Goal: Task Accomplishment & Management: Use online tool/utility

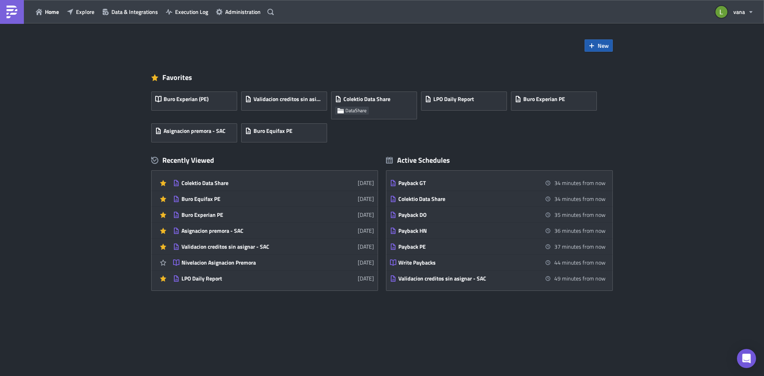
click at [596, 49] on button "New" at bounding box center [599, 45] width 28 height 12
click at [611, 66] on div "Report" at bounding box center [625, 66] width 53 height 8
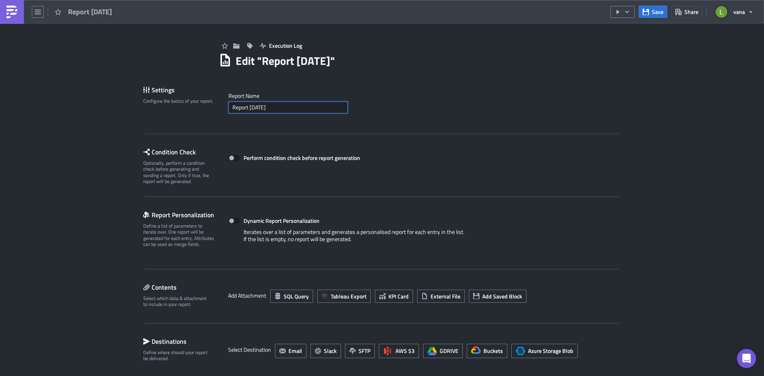
drag, startPoint x: 282, startPoint y: 111, endPoint x: 210, endPoint y: 97, distance: 73.3
click at [210, 98] on div "Settings Configure the basics of your report. Report Nam﻿e Report [DATE]" at bounding box center [382, 103] width 478 height 38
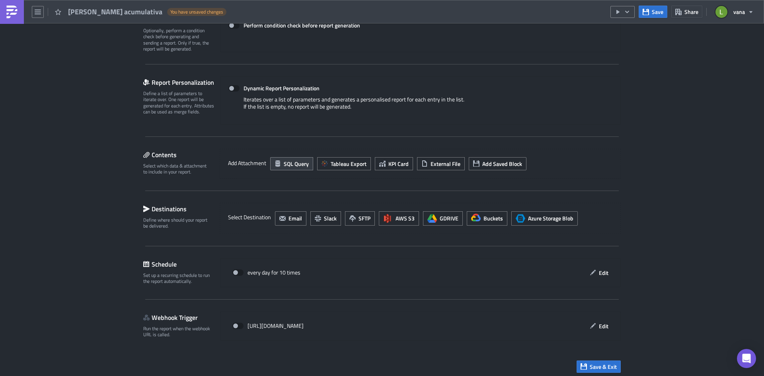
scroll to position [136, 0]
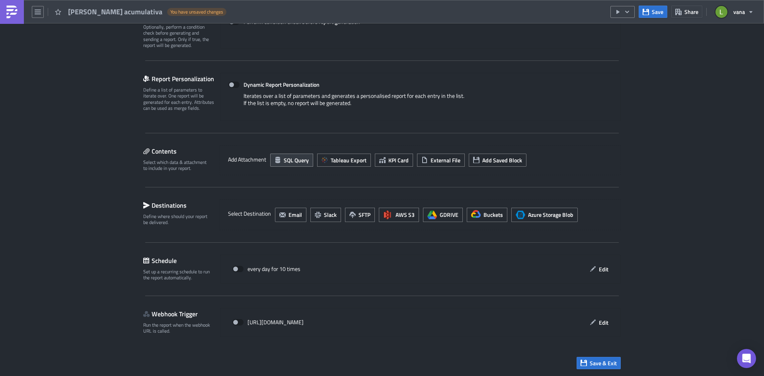
type input "[PERSON_NAME] acumulativa"
click at [292, 163] on span "SQL Query" at bounding box center [296, 160] width 25 height 8
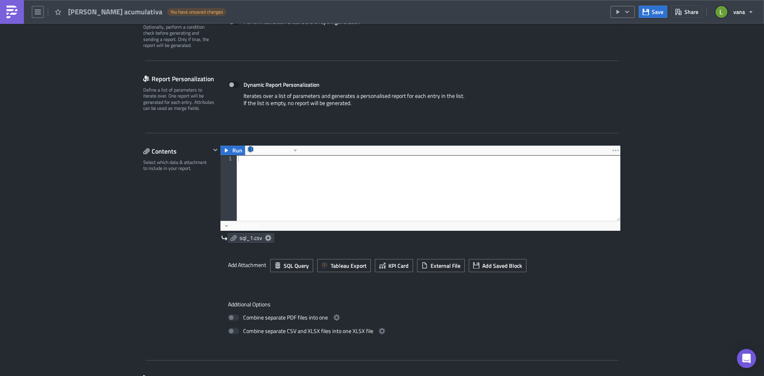
click at [287, 166] on div at bounding box center [428, 195] width 384 height 78
paste textarea "AND bucket IS NOT NULL"
type textarea "AND bucket IS NOT NULL"
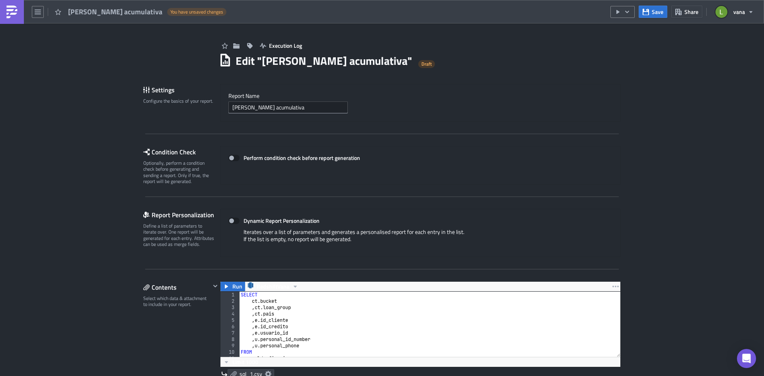
scroll to position [159, 0]
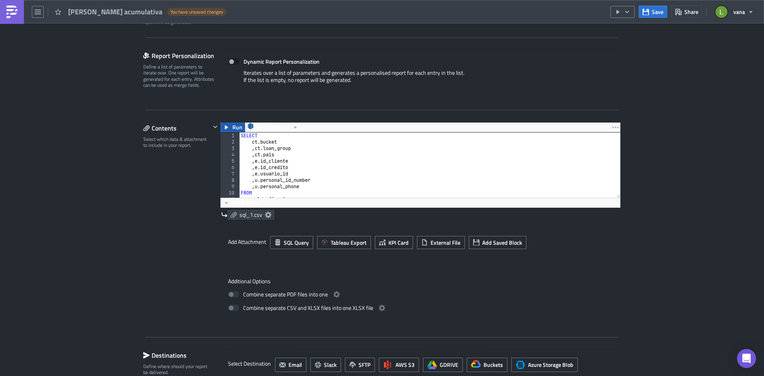
click at [233, 129] on span "Run" at bounding box center [238, 128] width 10 height 10
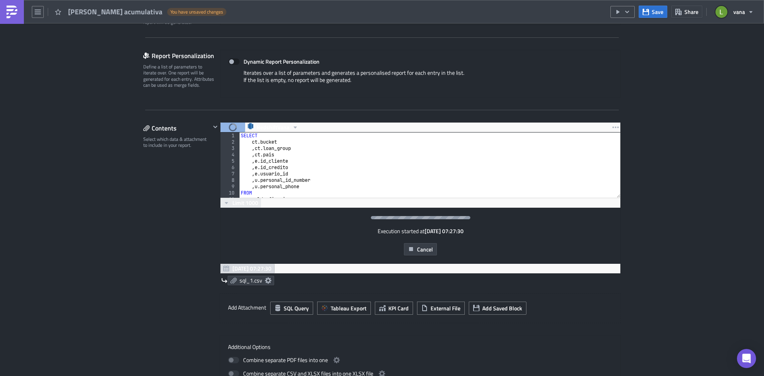
click at [234, 201] on span "Limit 1000" at bounding box center [246, 203] width 26 height 8
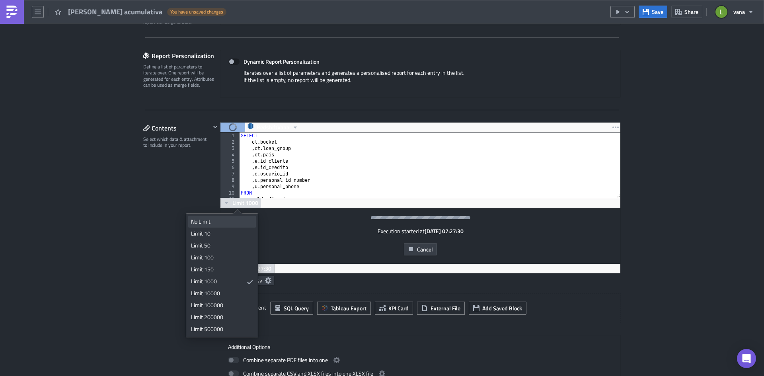
click at [225, 218] on div "No Limit" at bounding box center [220, 222] width 59 height 8
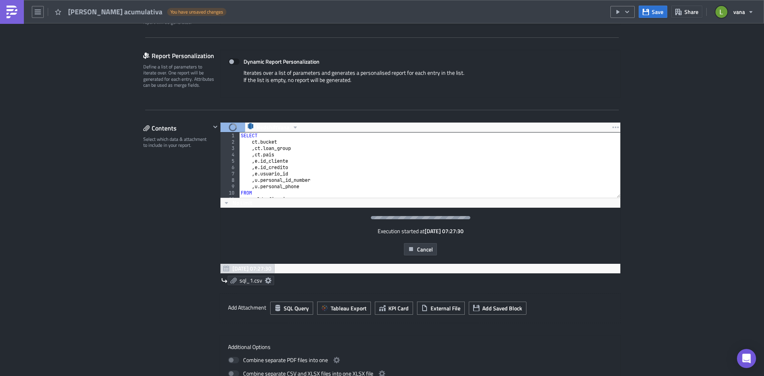
click at [252, 282] on span "sql_1.csv" at bounding box center [251, 280] width 23 height 7
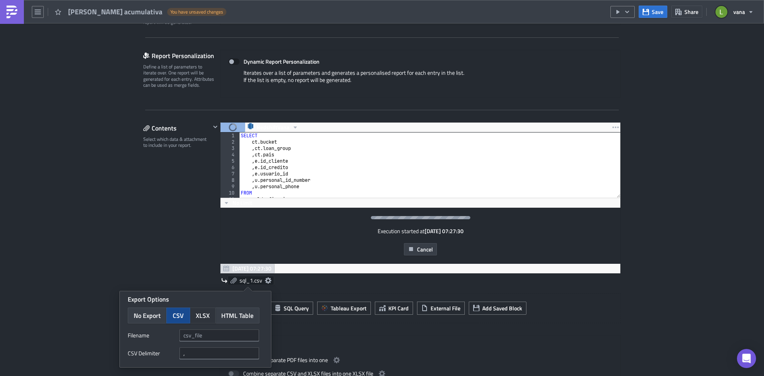
click at [201, 315] on span "XLSX" at bounding box center [203, 316] width 14 height 10
click at [224, 340] on input "text" at bounding box center [220, 336] width 80 height 12
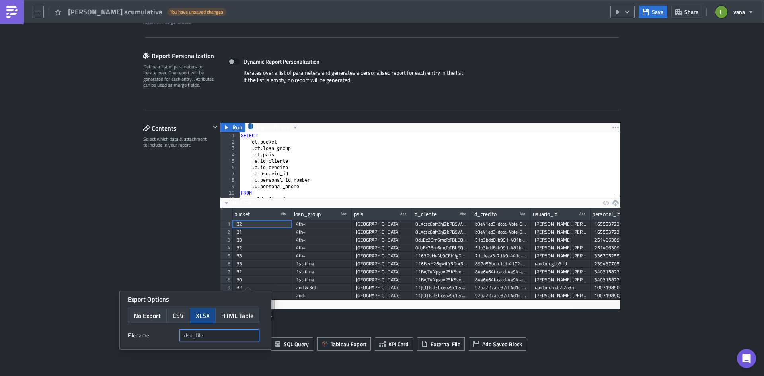
scroll to position [91, 400]
click at [168, 238] on div "Contents Select which data & attachment to include in your report." at bounding box center [176, 274] width 67 height 305
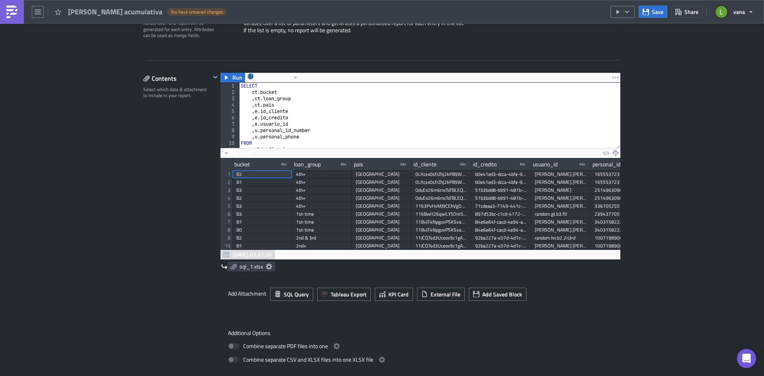
scroll to position [80, 0]
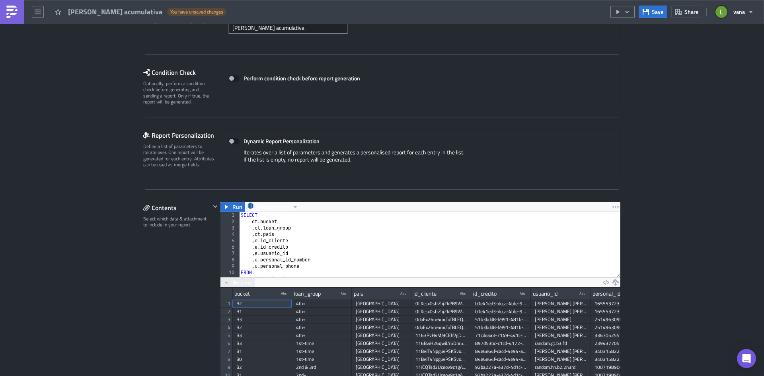
click at [233, 282] on span "No Limit" at bounding box center [243, 282] width 20 height 8
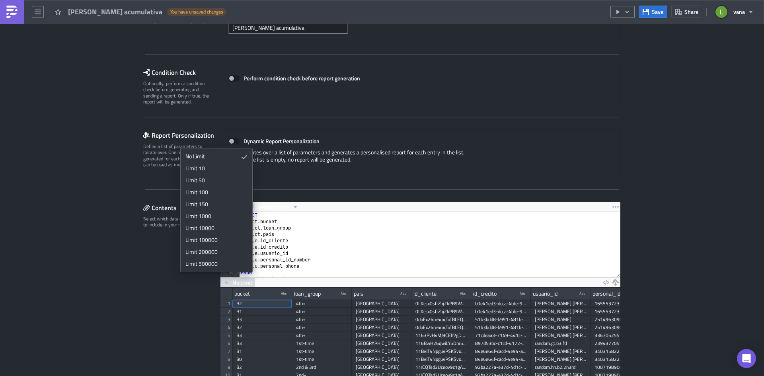
click at [143, 264] on div "Contents Select which data & attachment to include in your report." at bounding box center [176, 354] width 67 height 305
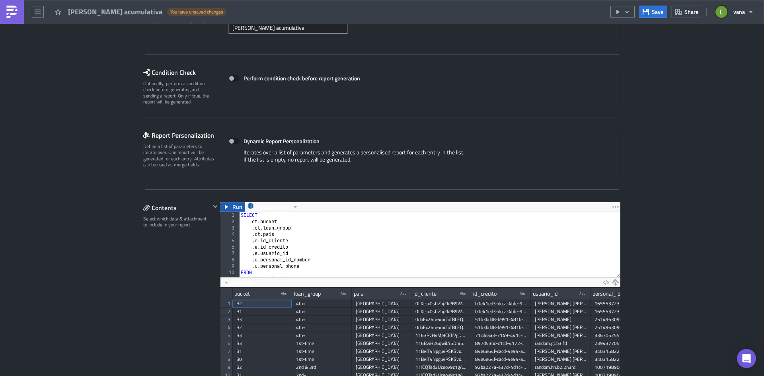
click at [221, 206] on button "Run" at bounding box center [233, 207] width 25 height 10
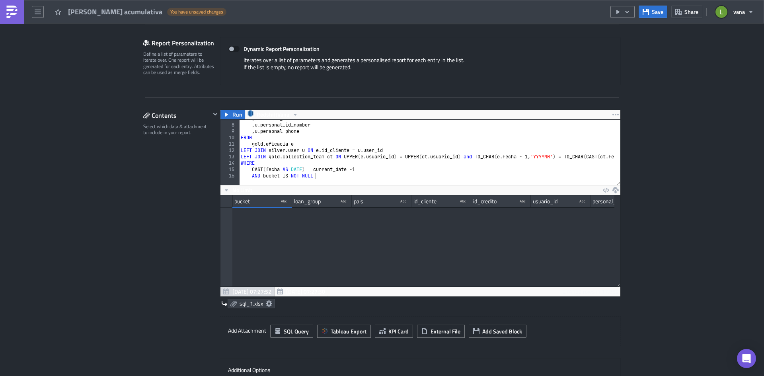
scroll to position [0, 0]
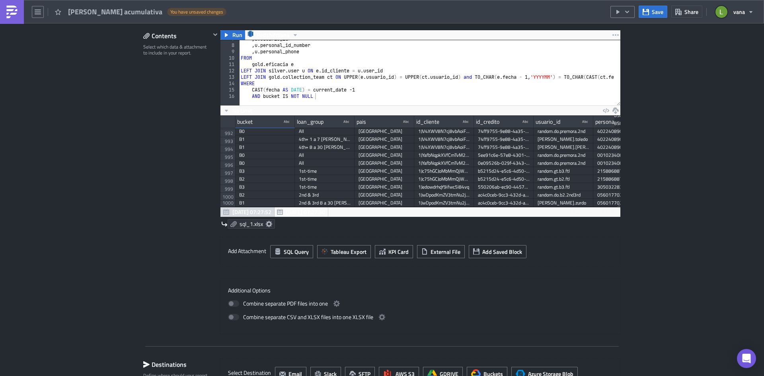
click at [266, 222] on icon at bounding box center [269, 224] width 6 height 6
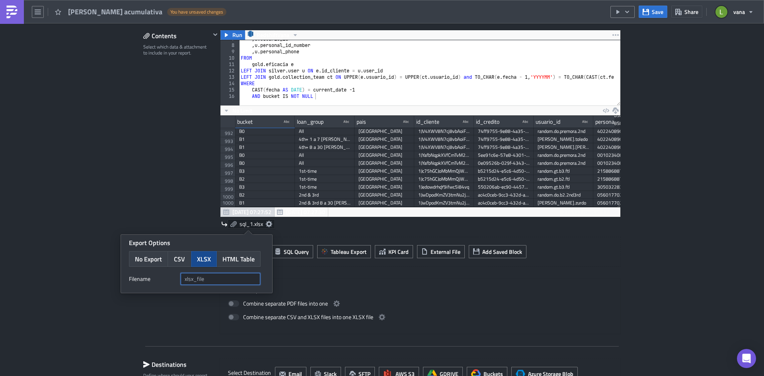
click at [202, 282] on input "text" at bounding box center [221, 279] width 80 height 12
paste input "cartera{{ utils.ds }}"
type input "cartera{{ utils.ds }}"
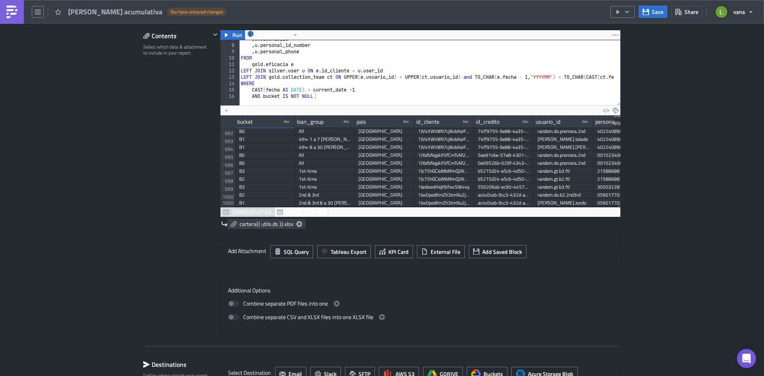
click at [135, 195] on div "Execution Log Edit " [PERSON_NAME] acumulativa " Draft Settings Configure the b…" at bounding box center [382, 154] width 494 height 765
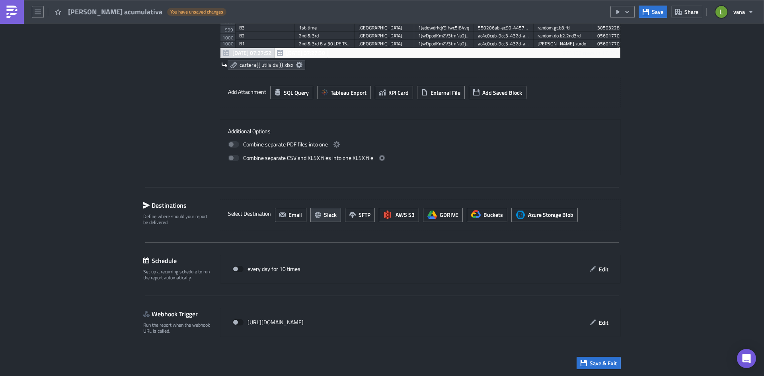
click at [328, 214] on span "Slack" at bounding box center [330, 215] width 13 height 8
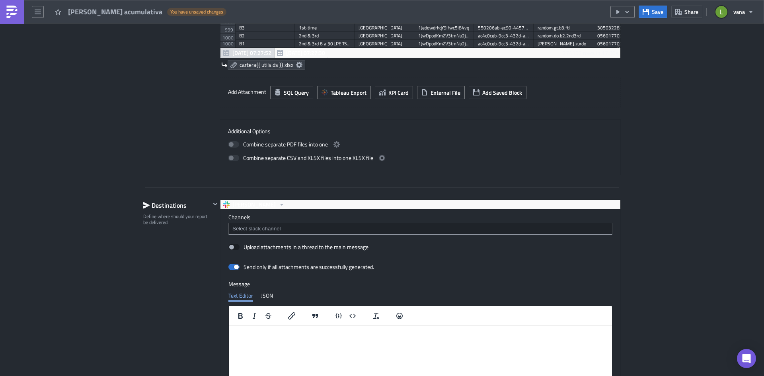
click at [285, 231] on input at bounding box center [420, 229] width 379 height 8
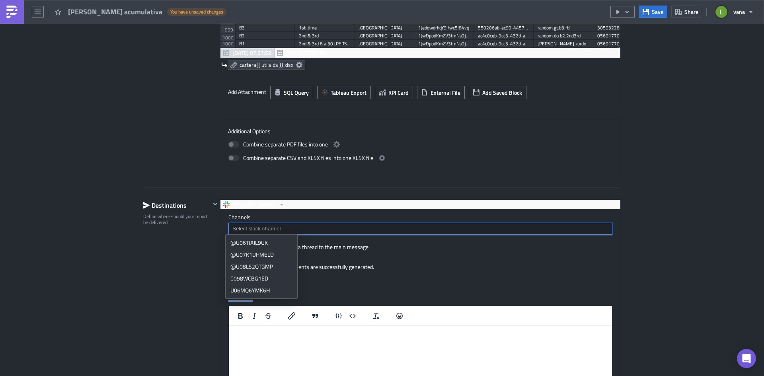
click at [247, 229] on input at bounding box center [420, 229] width 379 height 8
paste input "U06MQ6YMK6H"
click at [231, 229] on input "U06MQ6YMK6H" at bounding box center [420, 229] width 379 height 8
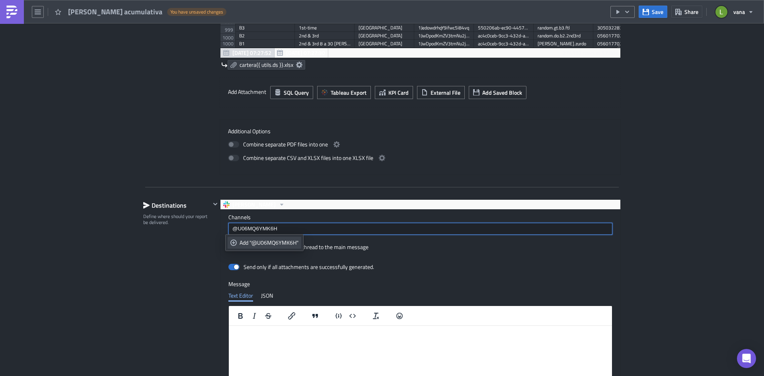
type input "@U06MQ6YMK6H"
click at [252, 242] on div "Add "@U06MQ6YMK6H"" at bounding box center [269, 243] width 59 height 8
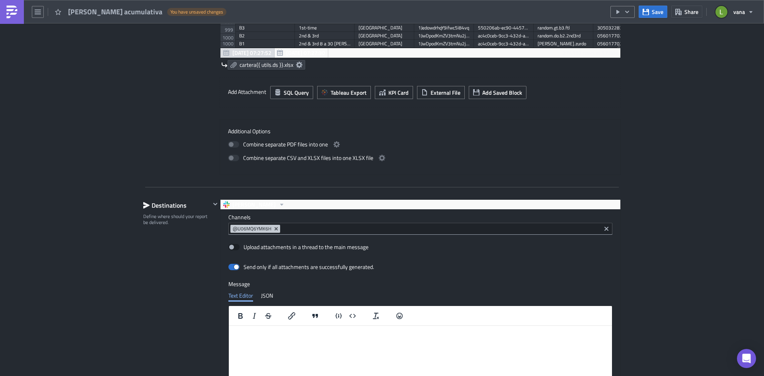
click at [179, 249] on div "Destinations Define where should your report be delivered." at bounding box center [176, 335] width 67 height 273
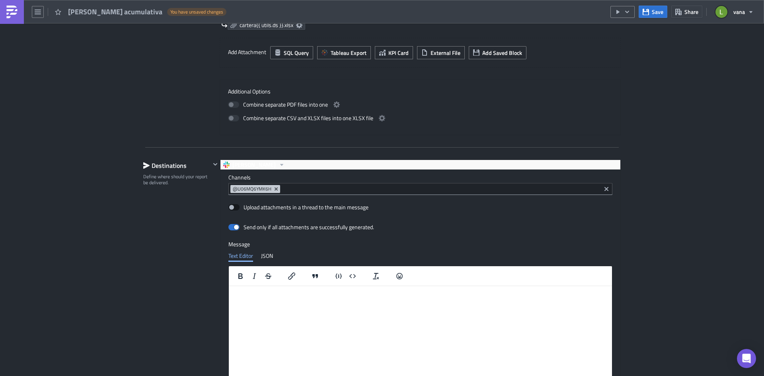
click at [229, 208] on span at bounding box center [234, 207] width 11 height 6
click at [230, 208] on input "Upload attachments in a thread to the main message" at bounding box center [232, 207] width 5 height 5
checkbox input "true"
click at [291, 299] on html at bounding box center [420, 292] width 383 height 13
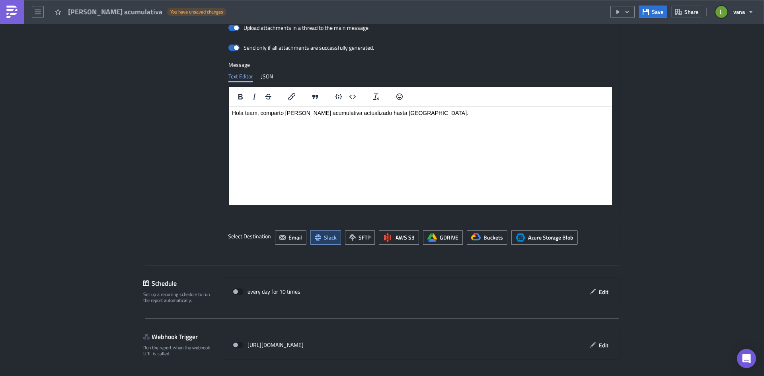
scroll to position [653, 0]
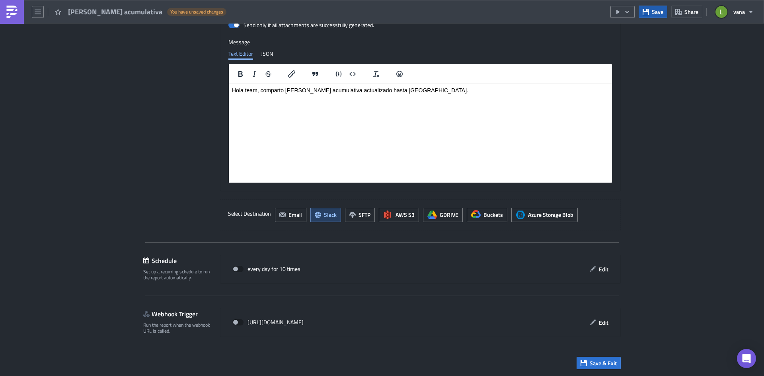
click at [649, 14] on icon "button" at bounding box center [646, 12] width 6 height 6
click at [630, 10] on icon "button" at bounding box center [627, 12] width 6 height 6
click at [641, 34] on div "Send Just to Me" at bounding box center [647, 32] width 62 height 8
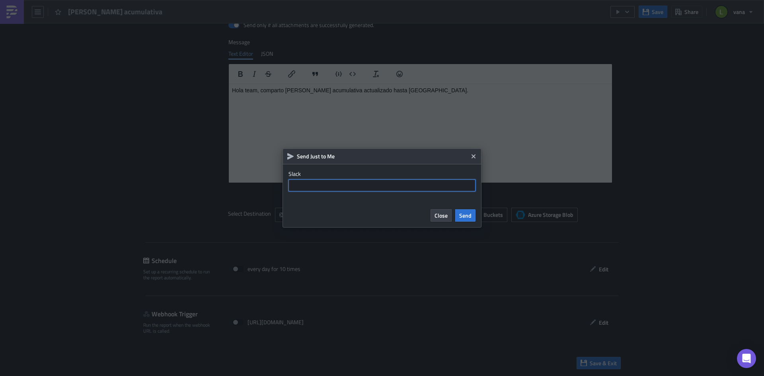
click at [346, 186] on input "text" at bounding box center [382, 186] width 187 height 12
paste input "U06MQ6YMK6H"
type input "U06MQ6YMK6H"
click at [459, 217] on button "Send" at bounding box center [465, 215] width 20 height 12
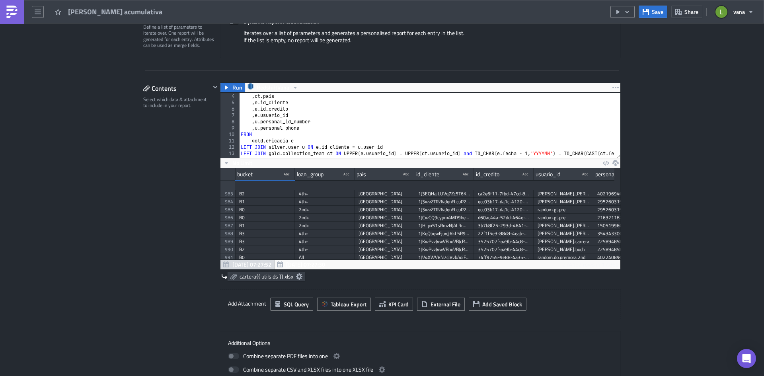
scroll to position [0, 0]
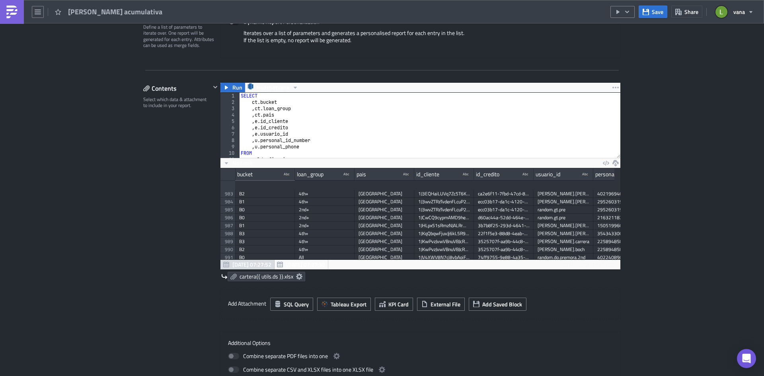
type textarea ", ct.pais"
drag, startPoint x: 280, startPoint y: 116, endPoint x: 249, endPoint y: 116, distance: 30.7
click at [249, 116] on div "SELECT ct . bucket , ct . loan_group , ct . [PERSON_NAME] id_cliente , e . id_c…" at bounding box center [483, 129] width 488 height 72
click at [264, 98] on div "SELECT ct . bucket , ct . loan_group , e . id_cliente , e . id_credito [PERSON_…" at bounding box center [483, 129] width 488 height 72
type textarea "SELECT"
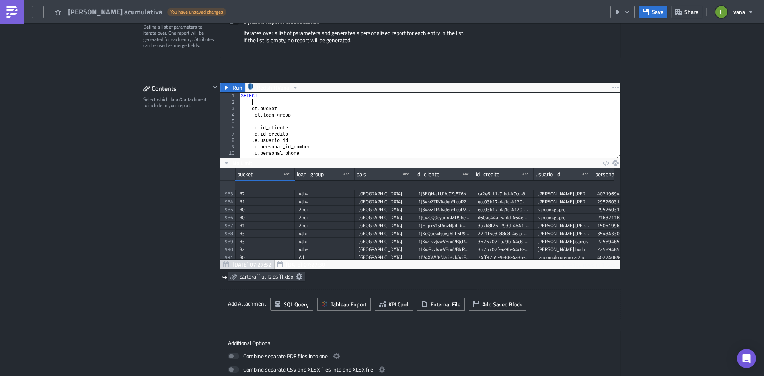
paste textarea ", ct.pais"
type textarea ", [DOMAIN_NAME]_group"
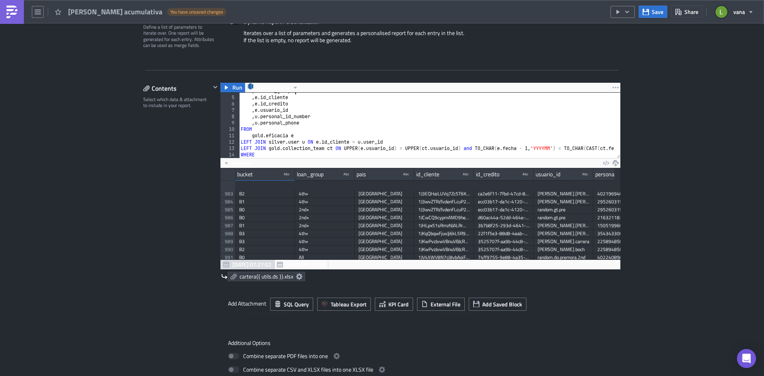
scroll to position [24, 0]
click at [292, 111] on div ", ct . loan_group , e . id_cliente , e . id_credito [PERSON_NAME] usuario_id , …" at bounding box center [483, 124] width 488 height 72
type textarea ", e.usuario_id"
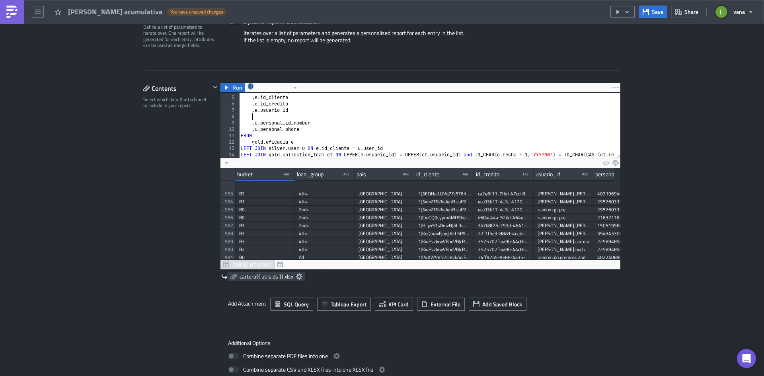
paste textarea ", e.deuda_total"
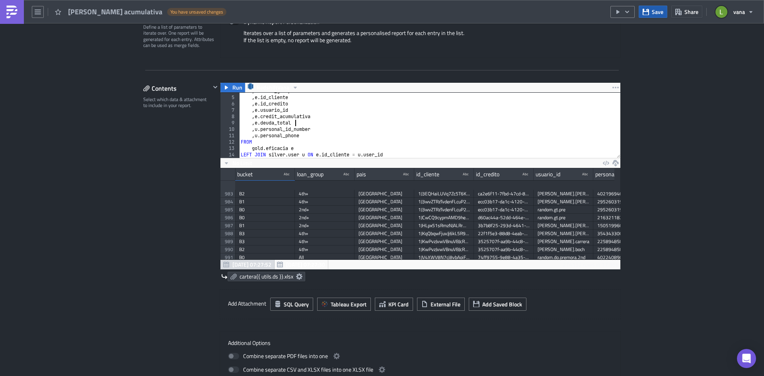
type textarea ", e.deuda_total"
click at [645, 14] on icon "button" at bounding box center [646, 12] width 6 height 6
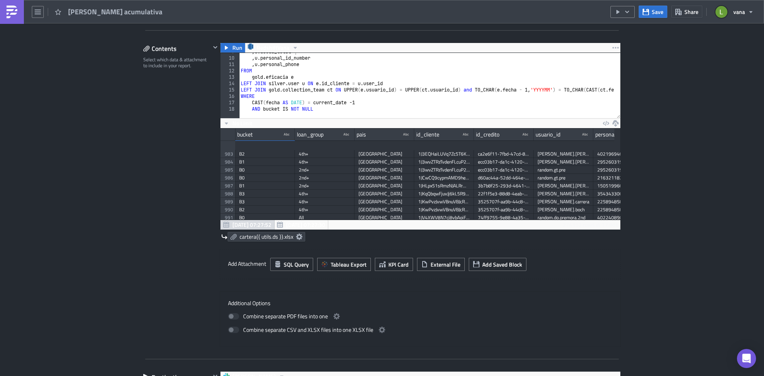
scroll to position [55, 0]
click at [686, 96] on div "Execution Log Edit " [PERSON_NAME] acumulativa " Settings Configure the basics …" at bounding box center [382, 288] width 764 height 1007
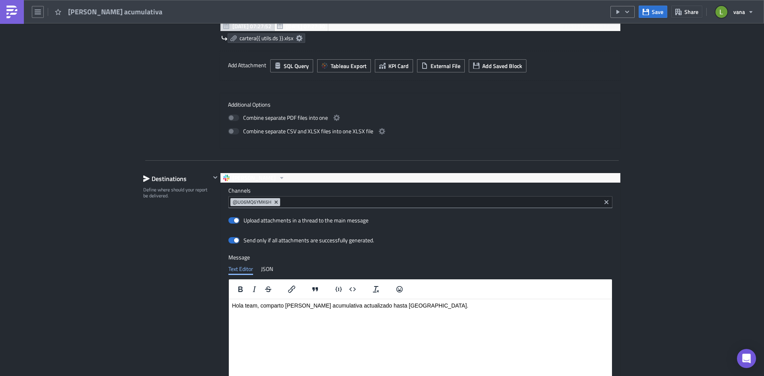
scroll to position [438, 0]
click at [274, 202] on icon "Remove Tag" at bounding box center [276, 202] width 6 height 6
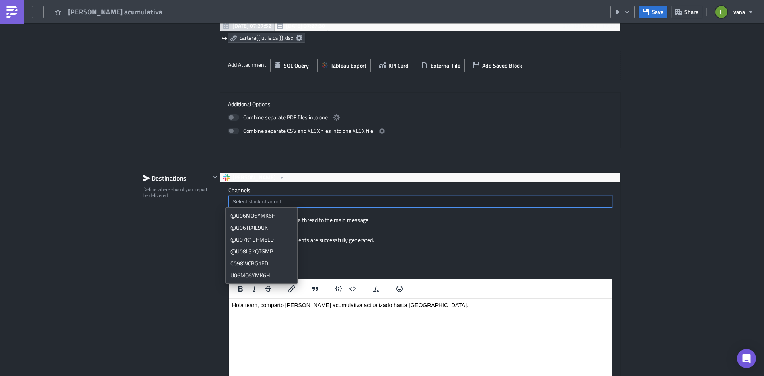
click at [276, 201] on input at bounding box center [420, 202] width 379 height 8
paste input "C05AS8J2EU9"
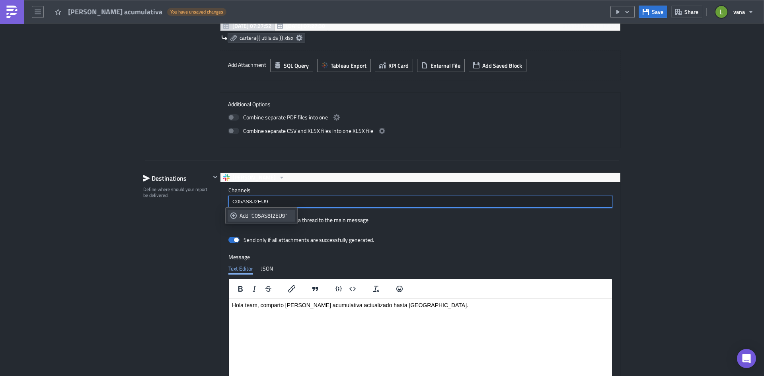
type input "C05AS8J2EU9"
click at [264, 217] on div "Add "C05AS8J2EU9"" at bounding box center [266, 216] width 53 height 8
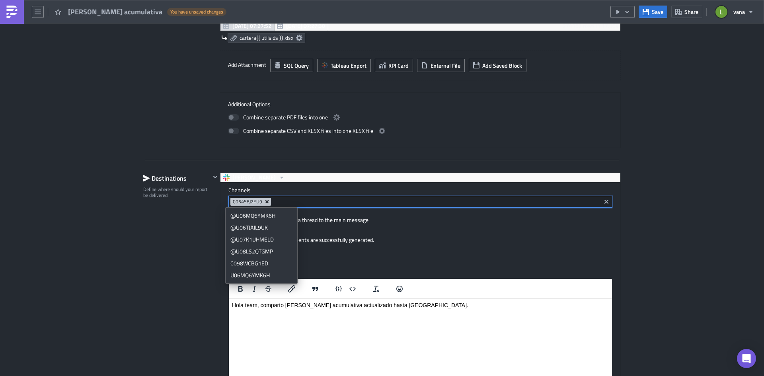
click at [266, 202] on icon "Remove Tag" at bounding box center [267, 201] width 3 height 3
paste input "C05AS8J2EU9"
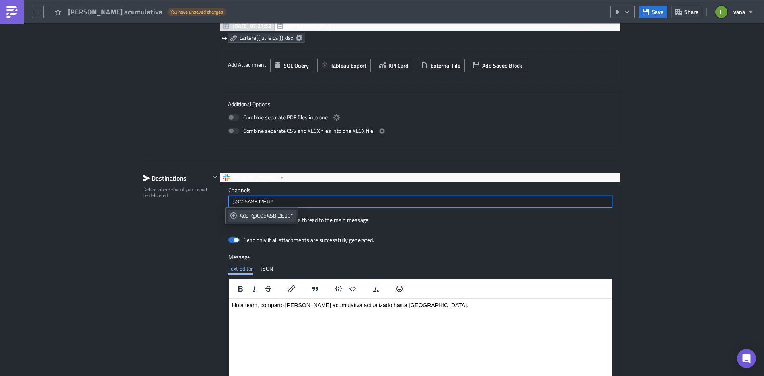
type input "@C05AS8J2EU9"
click at [276, 213] on div "Add "@C05AS8J2EU9"" at bounding box center [266, 216] width 53 height 8
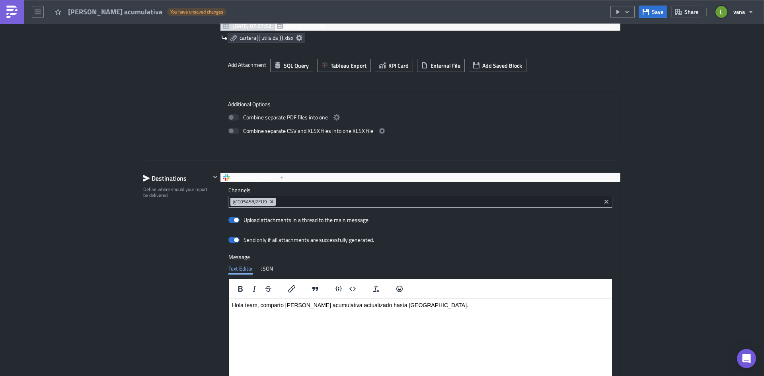
click at [190, 235] on div "Destinations Define where should your report be delivered." at bounding box center [176, 308] width 67 height 273
click at [430, 309] on html "Hola team, comparto [PERSON_NAME] acumulativa actualizado hasta [GEOGRAPHIC_DAT…" at bounding box center [420, 305] width 383 height 13
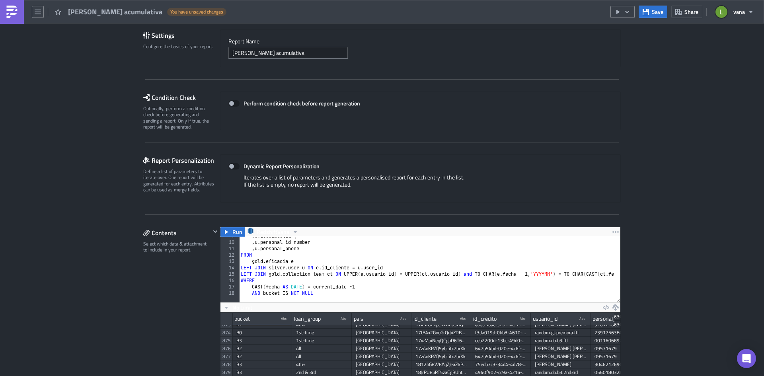
scroll to position [0, 0]
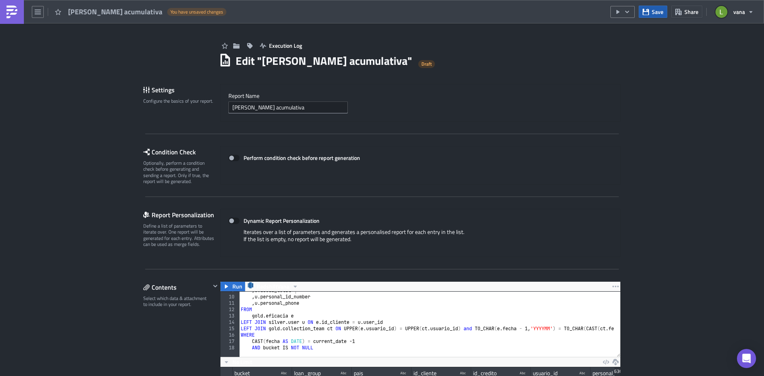
click at [656, 17] on button "Save" at bounding box center [653, 12] width 29 height 12
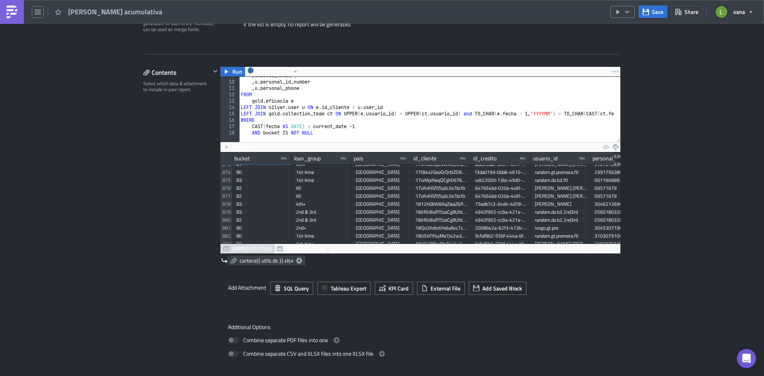
scroll to position [56, 0]
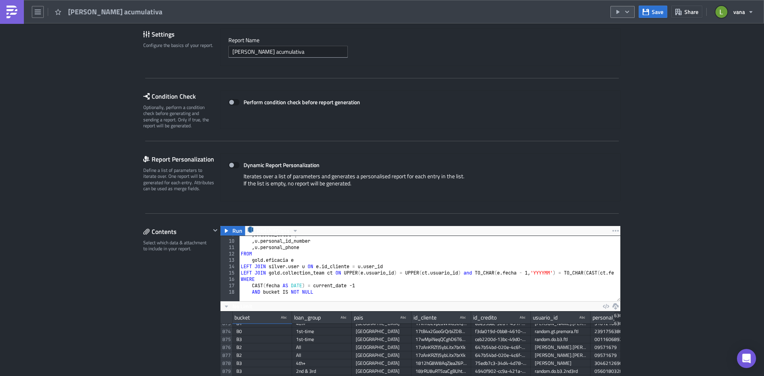
click at [622, 15] on button "button" at bounding box center [623, 12] width 24 height 12
click at [299, 49] on input "[PERSON_NAME] acumulativa" at bounding box center [288, 52] width 119 height 12
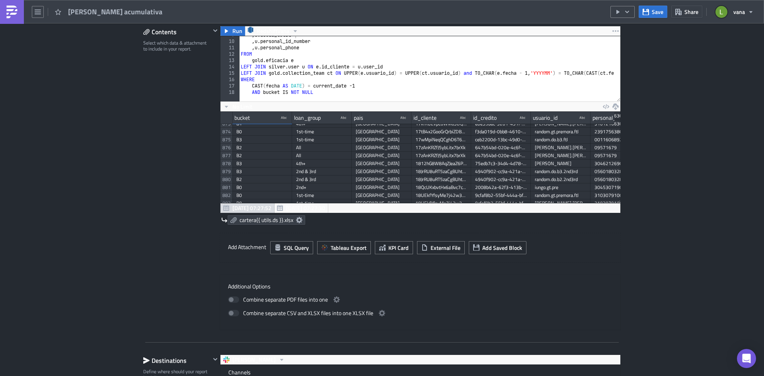
scroll to position [255, 0]
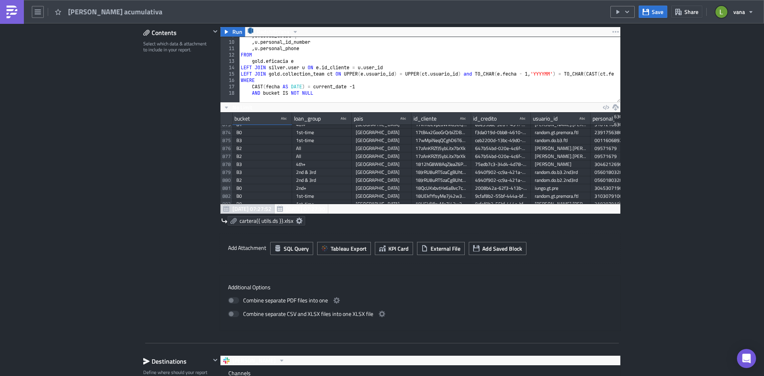
click at [297, 221] on icon at bounding box center [299, 221] width 6 height 6
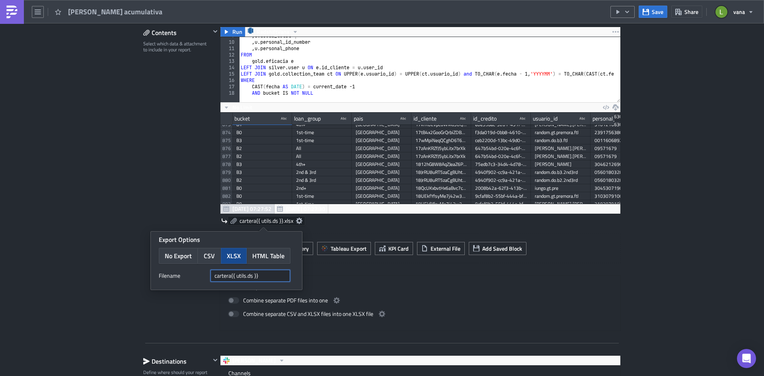
click at [231, 278] on input "cartera{{ utils.ds }}" at bounding box center [251, 276] width 80 height 12
type input "[PERSON_NAME] acumulativa{{ utils.ds }}"
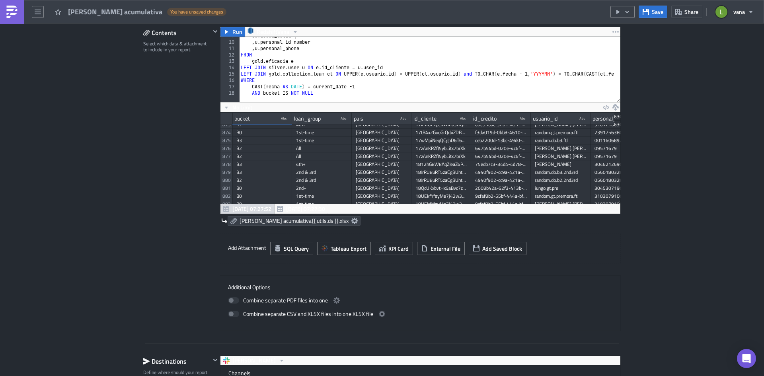
click at [351, 279] on div "Additional Options Combine separate PDF files into one Combine separate CSV and…" at bounding box center [420, 304] width 401 height 56
click at [653, 15] on span "Save" at bounding box center [658, 12] width 12 height 8
click at [631, 13] on icon "button" at bounding box center [627, 12] width 6 height 6
click at [397, 55] on div ", e . deuda_total , u . personal_id_number , u . personal_phone FROM gold . efi…" at bounding box center [483, 69] width 488 height 72
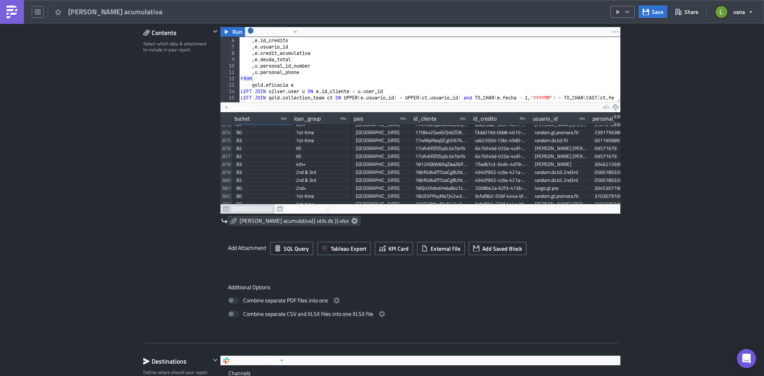
scroll to position [31, 0]
drag, startPoint x: 296, startPoint y: 59, endPoint x: 250, endPoint y: 61, distance: 45.5
click at [250, 61] on div ", e . id_cliente , e . id_credito [PERSON_NAME] usuario_id , e . credit_acumula…" at bounding box center [483, 67] width 488 height 72
click at [299, 46] on div ", e . id_cliente , e . id_credito [PERSON_NAME] usuario_id , e . credit_acumula…" at bounding box center [483, 67] width 488 height 72
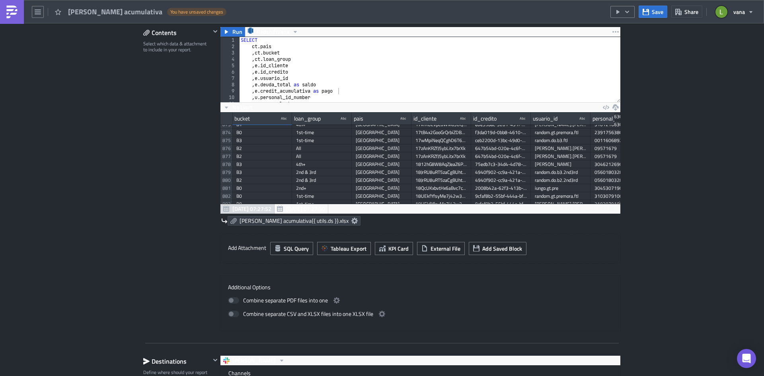
scroll to position [175, 0]
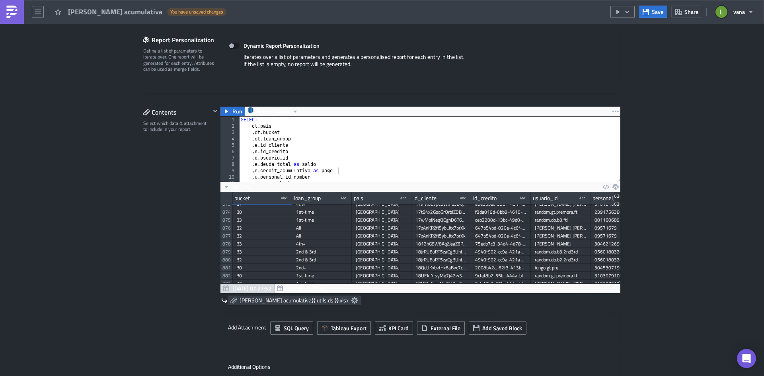
click at [311, 144] on div "SELECT ct . pais , ct . bucket , ct . loan_group , e . id_cliente , e . id_cred…" at bounding box center [483, 153] width 488 height 72
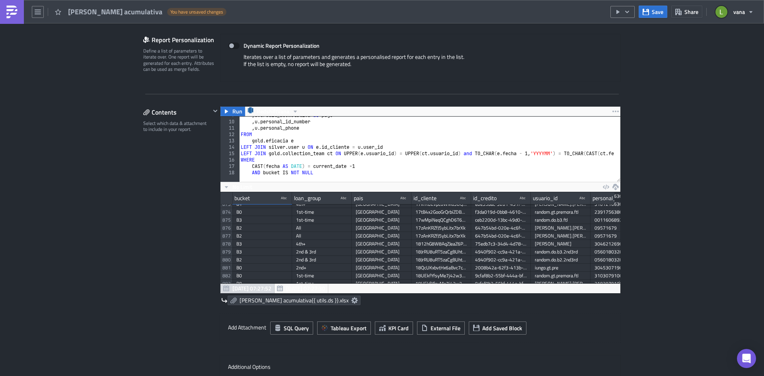
type textarea ", e.deuda_total as saldo as pagosas user id_idas loan_id"
click at [686, 154] on div "Execution Log Edit " [PERSON_NAME] acumulativa " Draft Settings Configure the b…" at bounding box center [382, 351] width 764 height 1007
click at [654, 11] on span "Save" at bounding box center [658, 12] width 12 height 8
click at [633, 14] on button "button" at bounding box center [623, 12] width 24 height 12
click at [645, 45] on div "Run Report" at bounding box center [647, 44] width 62 height 8
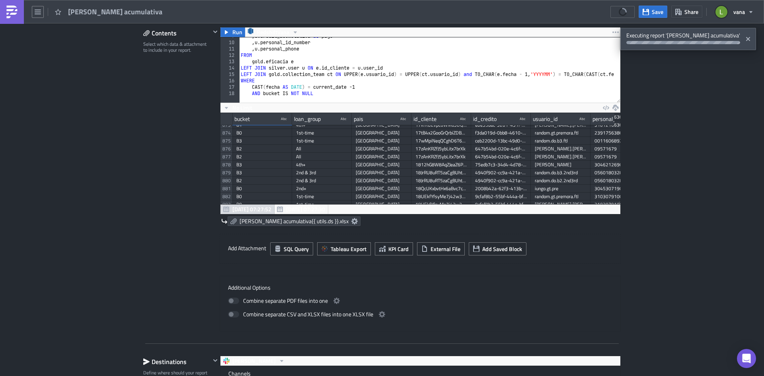
scroll to position [334, 0]
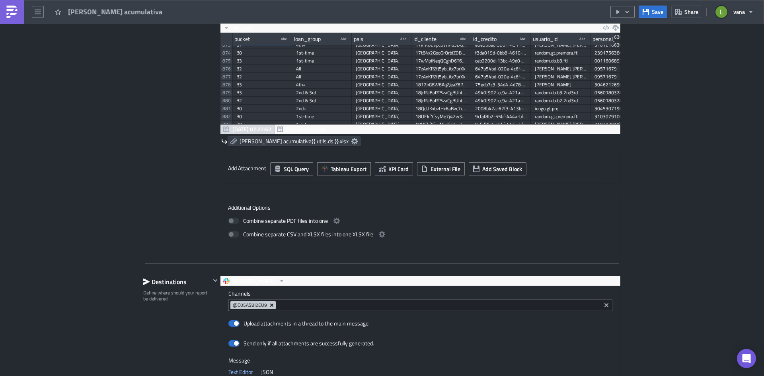
click at [269, 305] on icon "Remove Tag" at bounding box center [272, 305] width 6 height 6
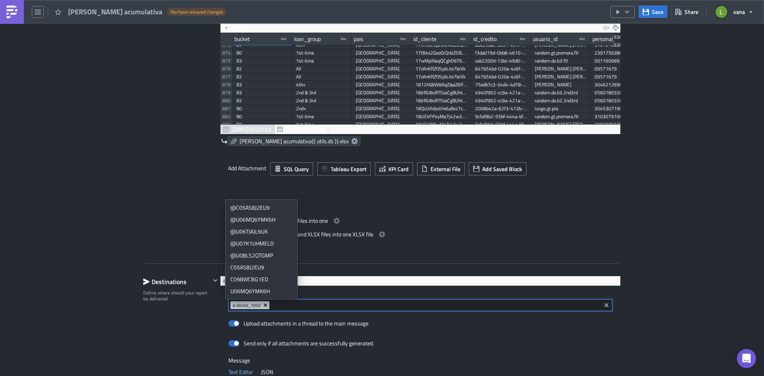
click at [264, 304] on icon "Remove Tag" at bounding box center [265, 305] width 3 height 3
click at [309, 307] on input at bounding box center [420, 305] width 379 height 8
paste input "C05AS8J2EU9"
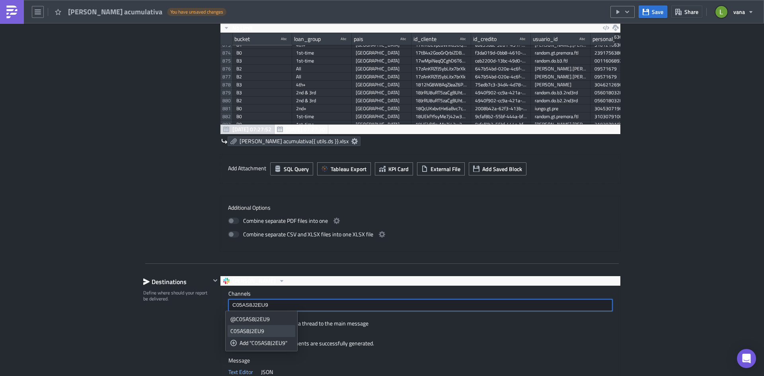
type input "C05AS8J2EU9"
click at [253, 331] on div "C05AS8J2EU9" at bounding box center [262, 331] width 62 height 8
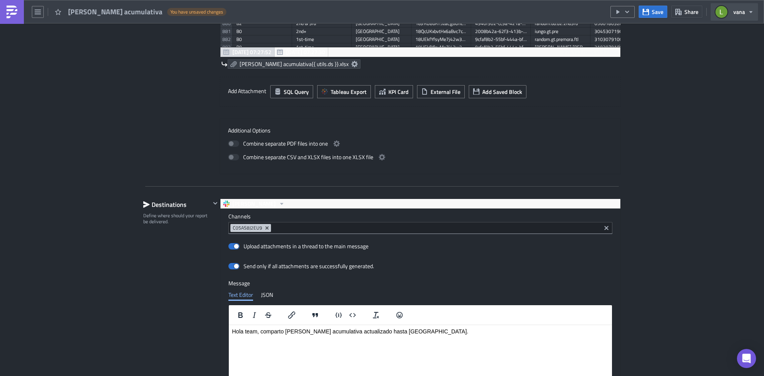
scroll to position [374, 0]
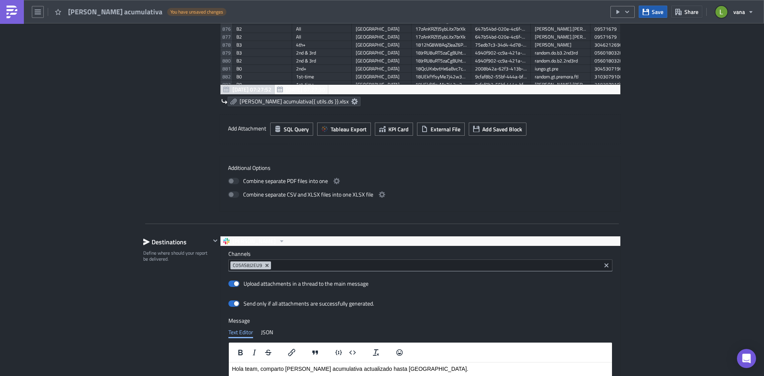
click at [646, 10] on icon "button" at bounding box center [646, 12] width 6 height 6
click at [629, 9] on icon "button" at bounding box center [627, 12] width 6 height 6
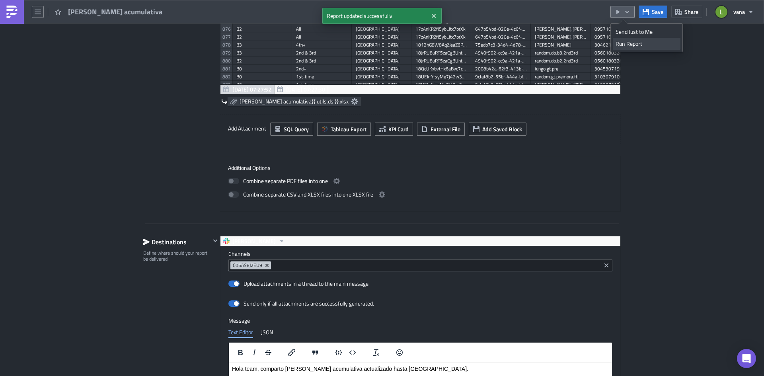
click at [633, 45] on div "Run Report" at bounding box center [647, 44] width 62 height 8
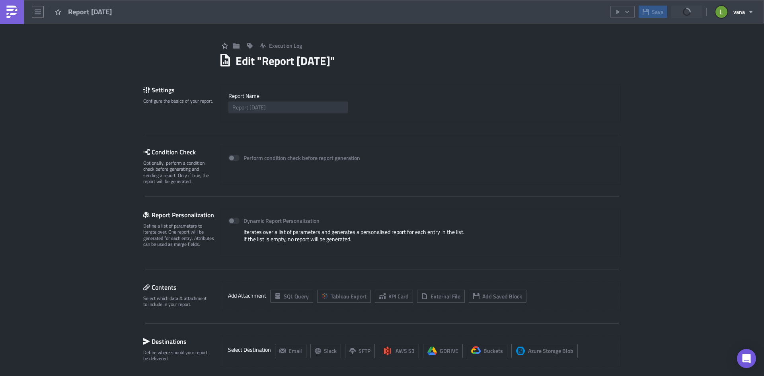
click at [10, 8] on img at bounding box center [12, 12] width 13 height 13
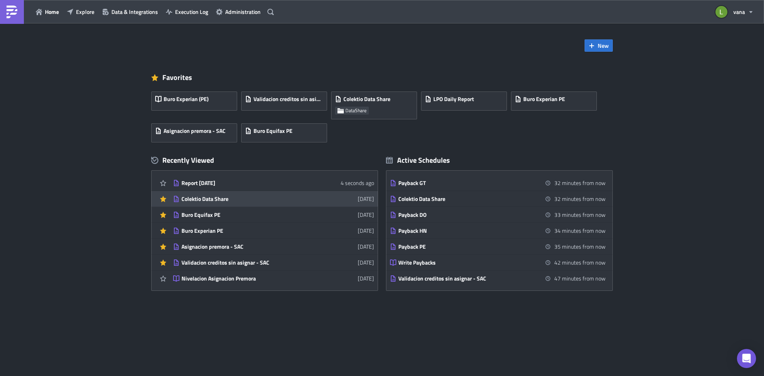
click at [232, 200] on div "Colektio Data Share" at bounding box center [251, 198] width 139 height 7
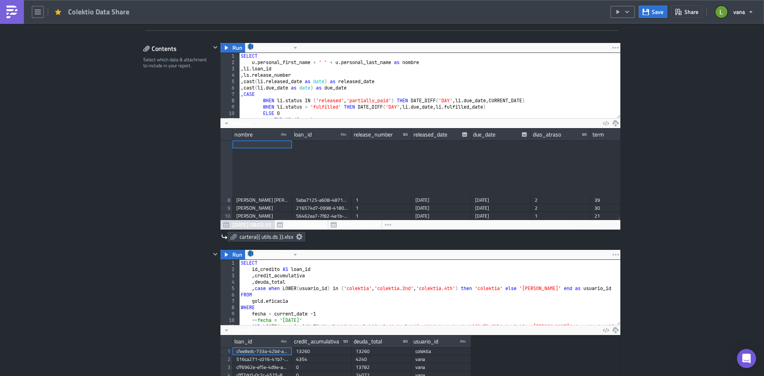
scroll to position [272, 0]
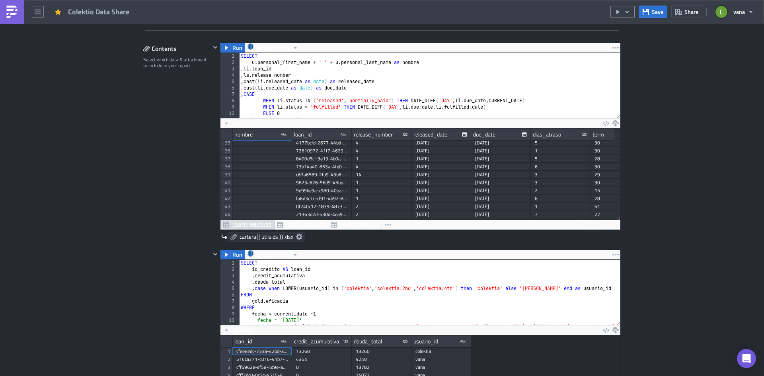
click at [296, 237] on icon at bounding box center [299, 237] width 6 height 6
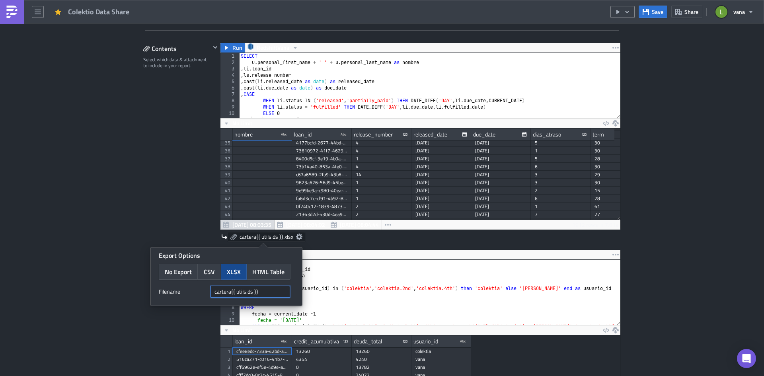
drag, startPoint x: 264, startPoint y: 294, endPoint x: 209, endPoint y: 294, distance: 55.3
click at [209, 294] on div "Filenam﻿e cartera{{ utils.ds }}" at bounding box center [226, 292] width 135 height 12
click at [7, 18] on img at bounding box center [12, 12] width 13 height 13
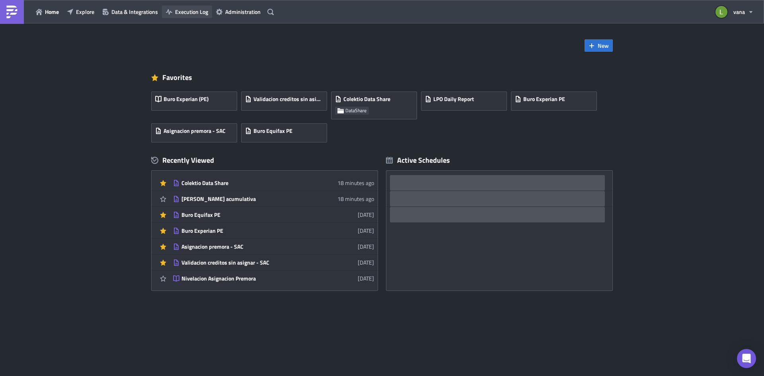
click at [187, 16] on button "Execution Log" at bounding box center [187, 12] width 50 height 12
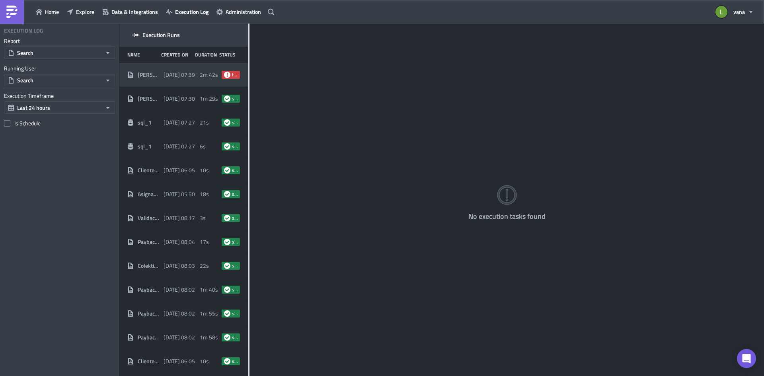
click at [203, 74] on span "2m 42s" at bounding box center [209, 74] width 18 height 7
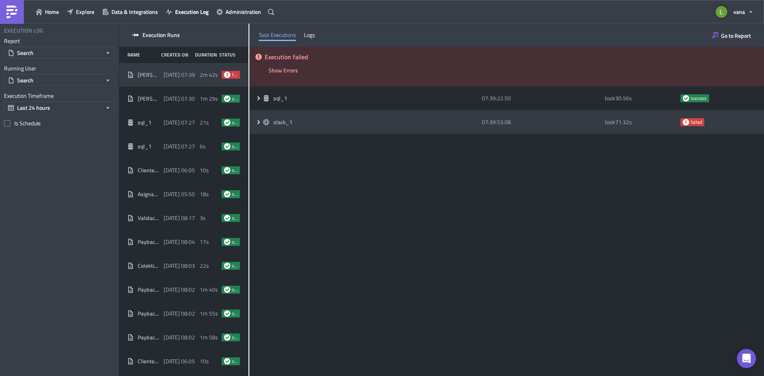
click at [258, 119] on icon at bounding box center [259, 122] width 6 height 6
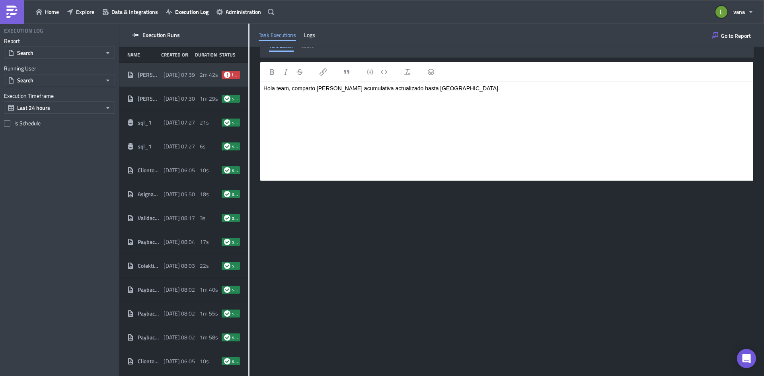
scroll to position [370, 0]
